Goal: Check status: Check status

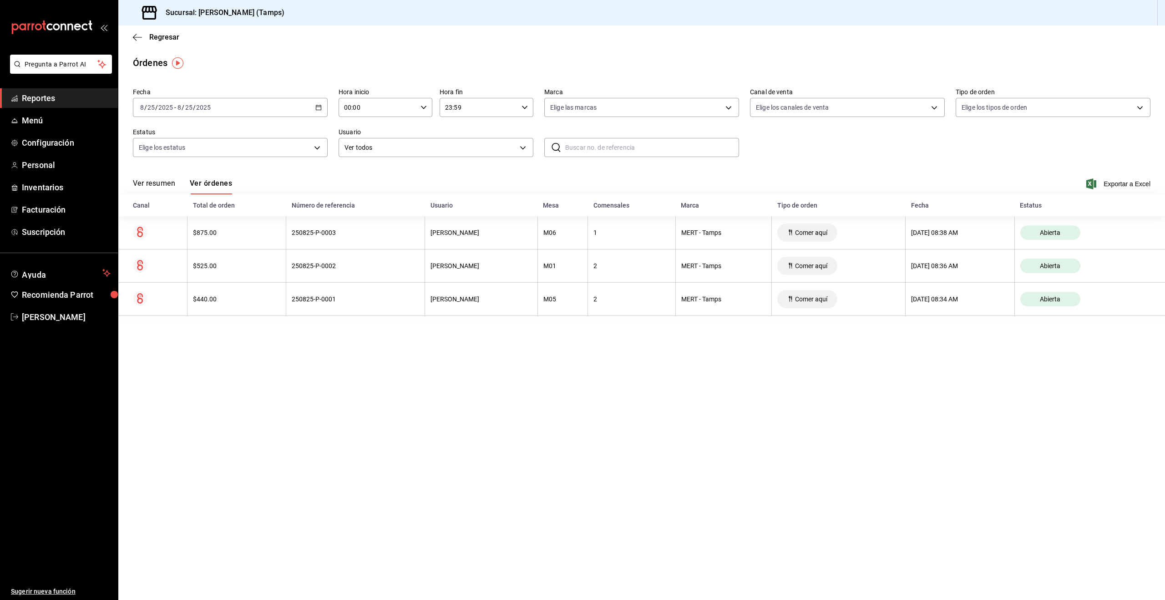
click at [43, 101] on span "Reportes" at bounding box center [66, 98] width 89 height 12
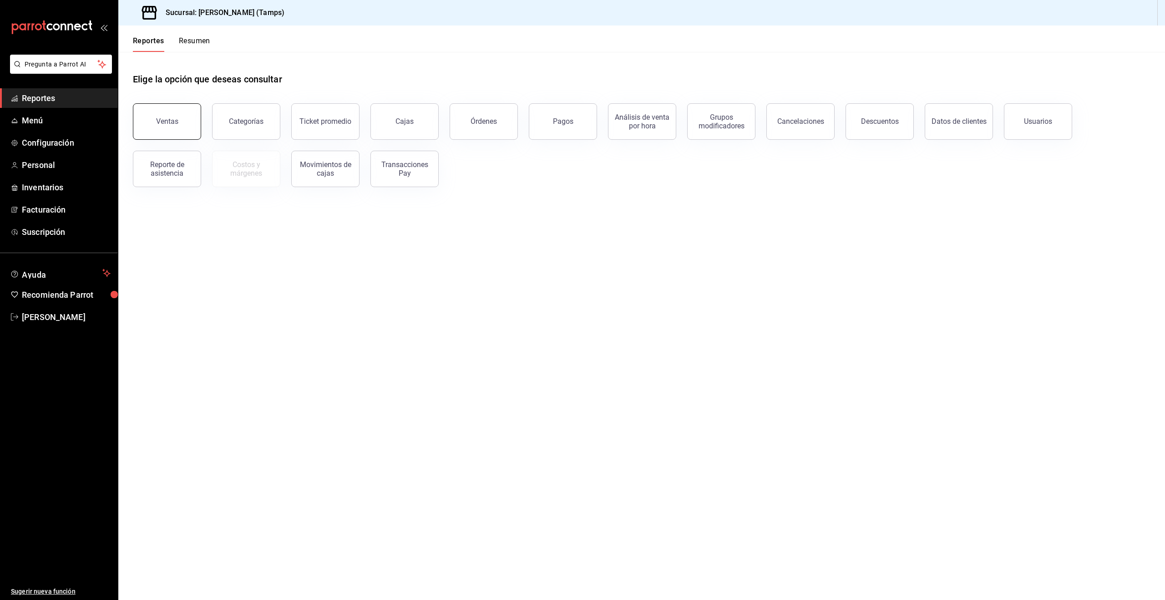
click at [169, 127] on button "Ventas" at bounding box center [167, 121] width 68 height 36
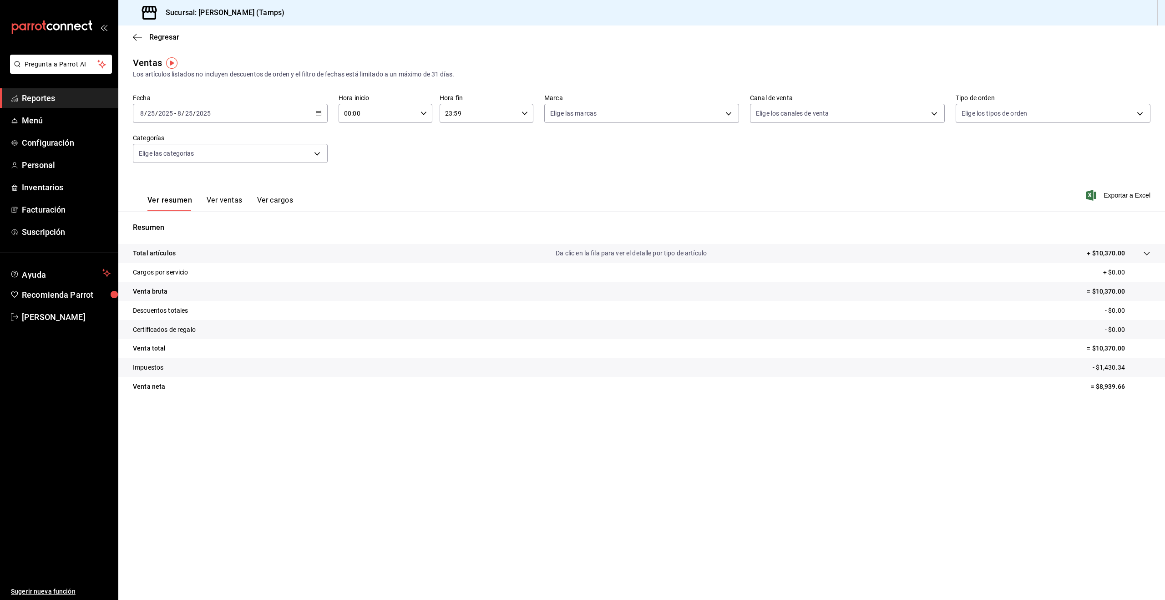
click at [204, 115] on input "2025" at bounding box center [203, 113] width 15 height 7
click at [167, 162] on span "Ayer" at bounding box center [176, 162] width 71 height 10
click at [267, 113] on div "[DATE] [DATE] - [DATE] [DATE]" at bounding box center [230, 113] width 195 height 19
click at [182, 143] on span "Hoy" at bounding box center [176, 141] width 71 height 10
